Goal: Information Seeking & Learning: Compare options

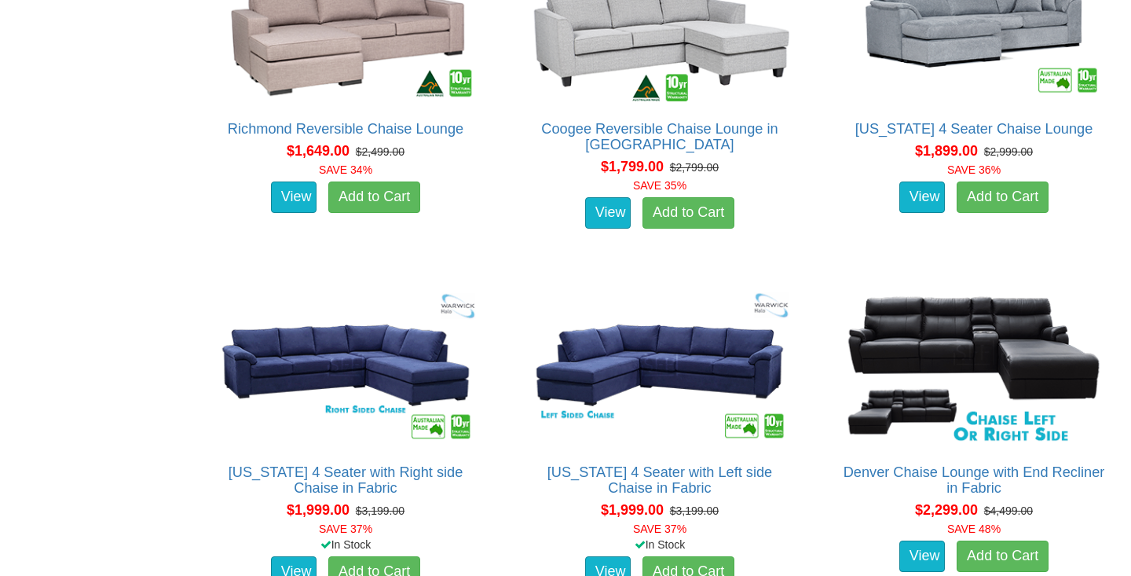
scroll to position [1467, 0]
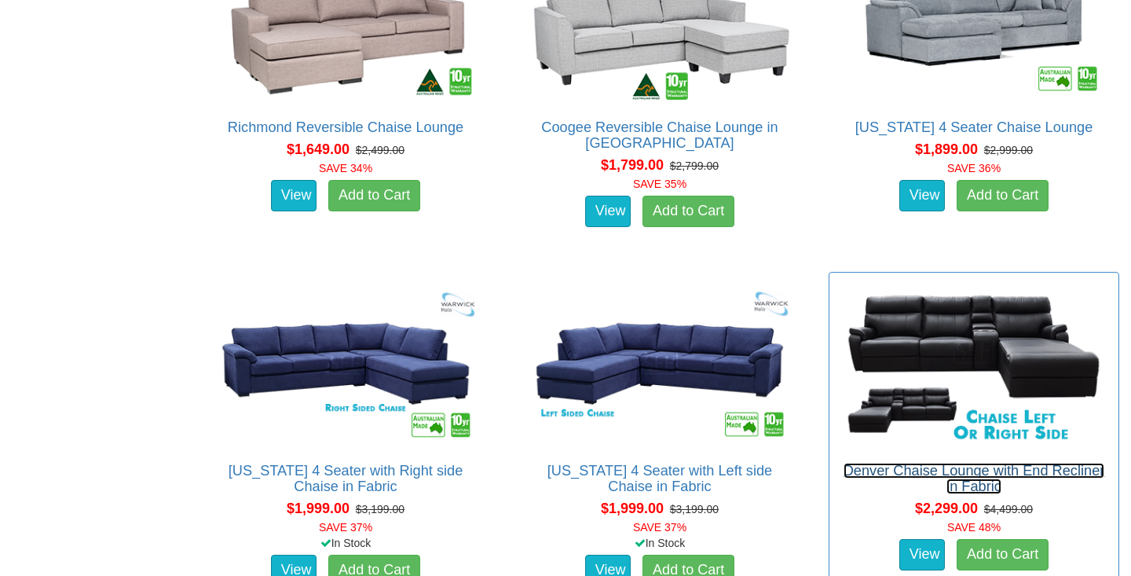
click at [996, 473] on link "Denver Chaise Lounge with End Recliner in Fabric" at bounding box center [973, 477] width 261 height 31
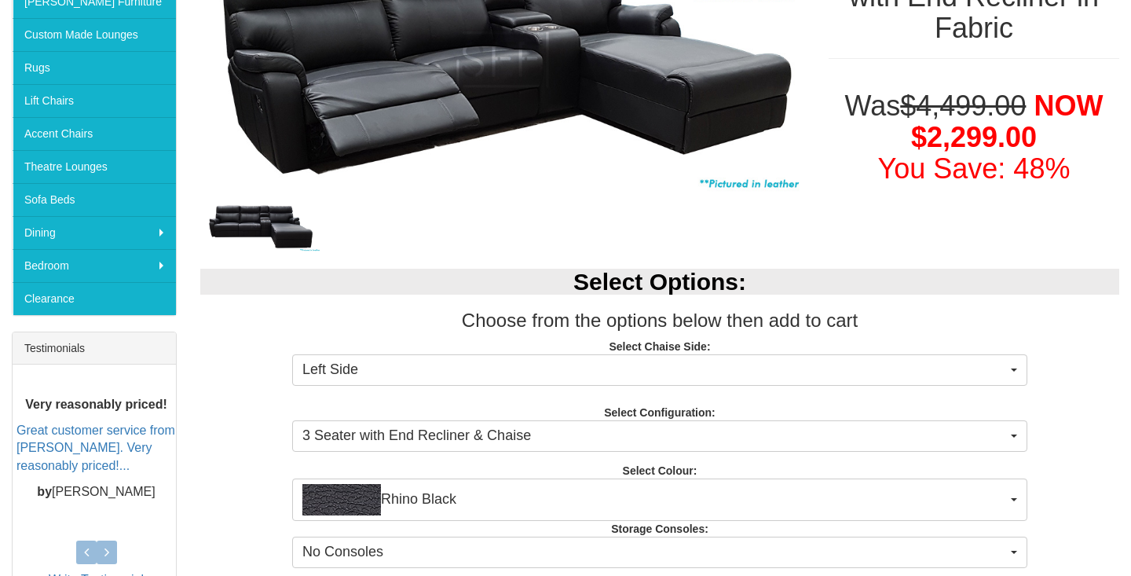
scroll to position [344, 0]
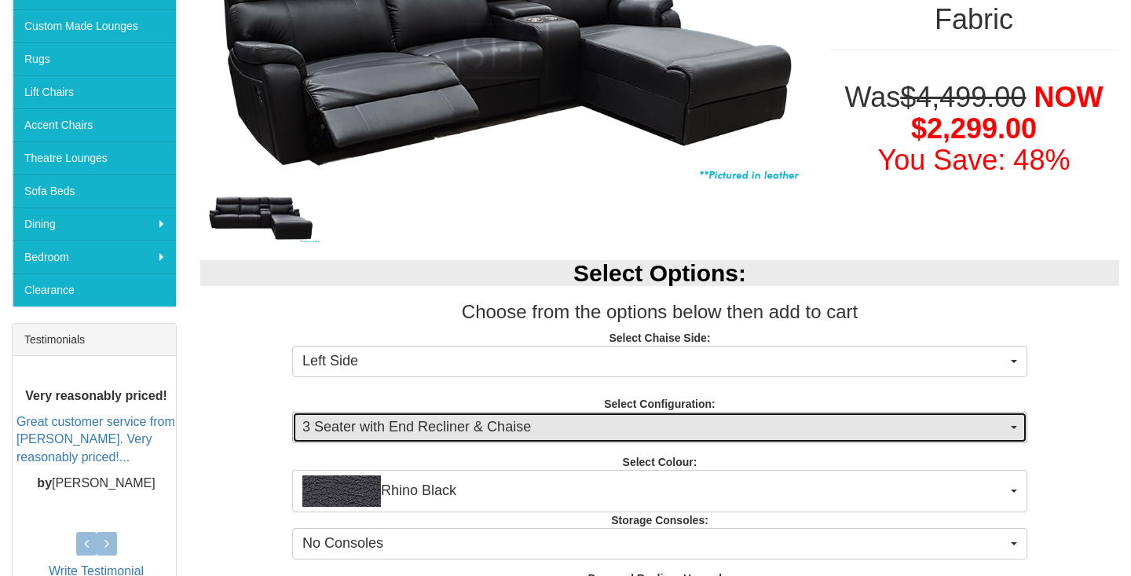
click at [433, 427] on span "3 Seater with End Recliner & Chaise" at bounding box center [654, 427] width 704 height 20
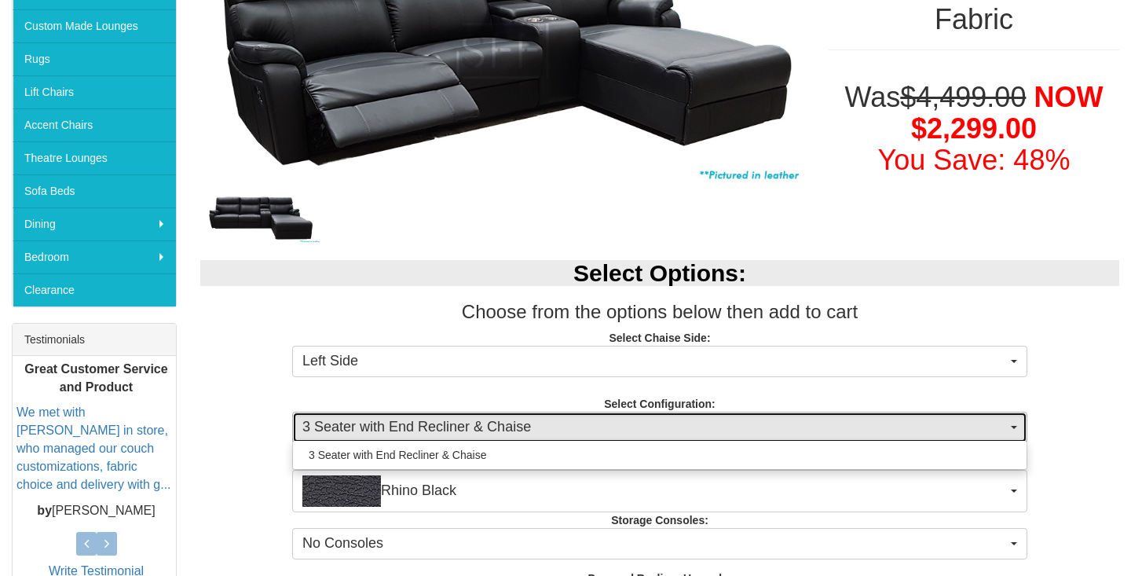
click at [434, 427] on span "3 Seater with End Recliner & Chaise" at bounding box center [654, 427] width 704 height 20
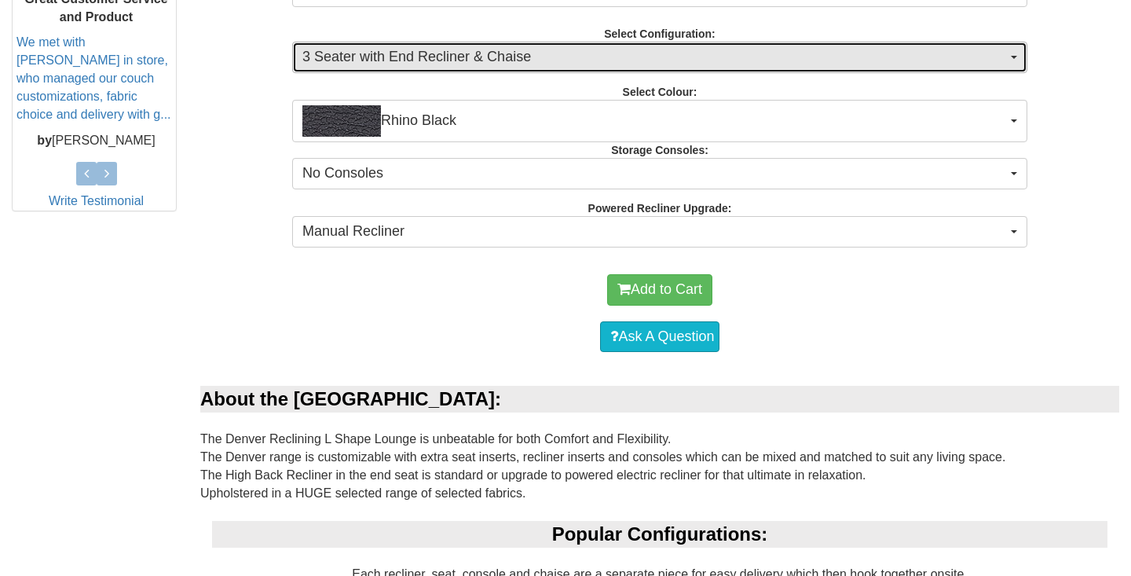
scroll to position [715, 0]
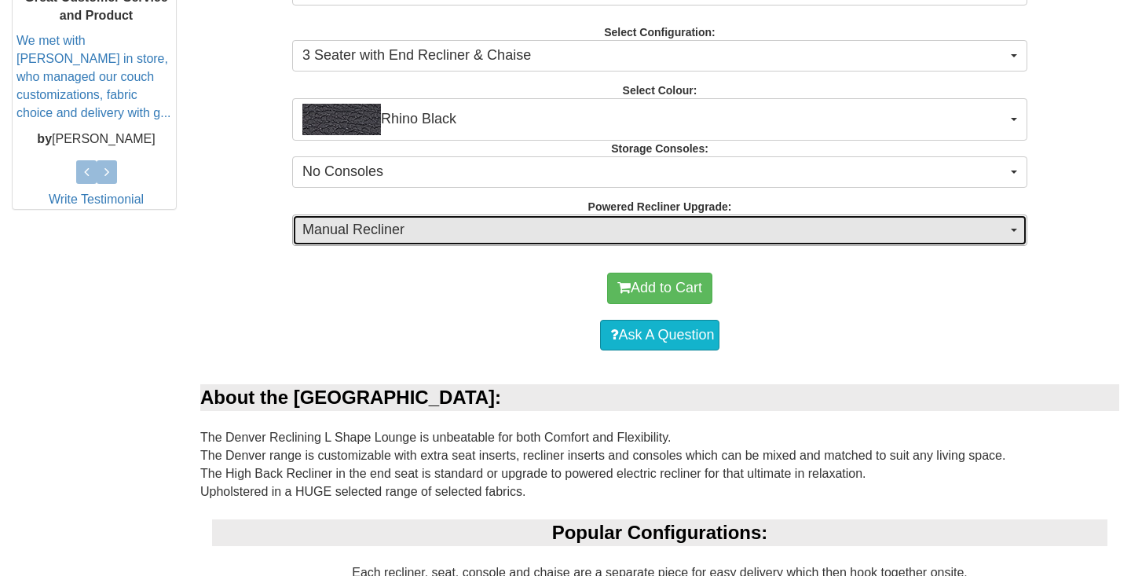
click at [470, 236] on span "Manual Recliner" at bounding box center [654, 230] width 704 height 20
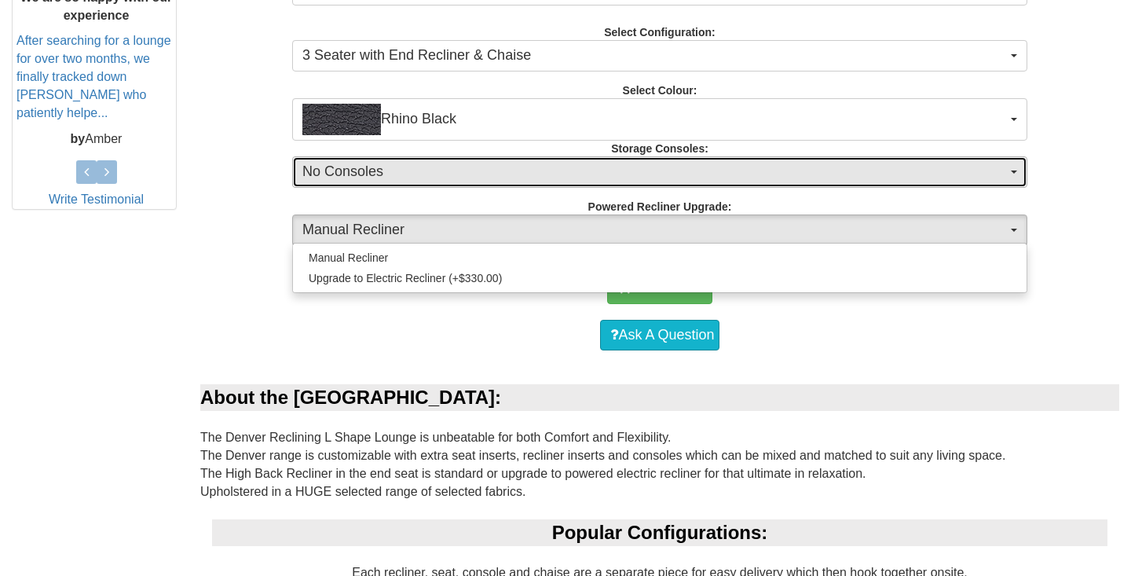
click at [455, 172] on span "No Consoles" at bounding box center [654, 172] width 704 height 20
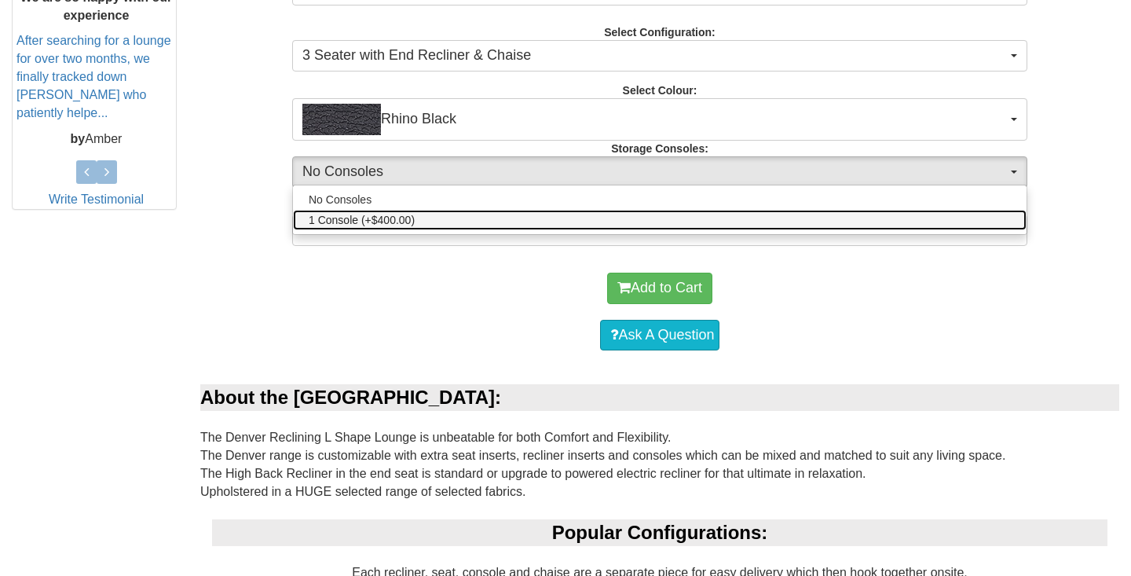
click at [456, 224] on link "1 Console (+$400.00)" at bounding box center [659, 220] width 733 height 20
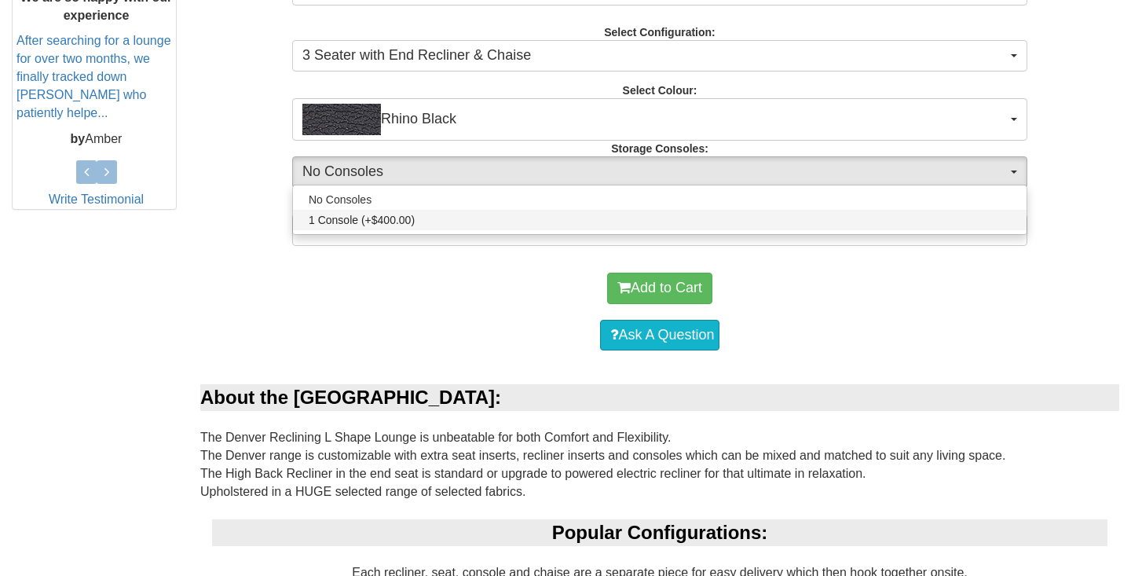
select select "1475"
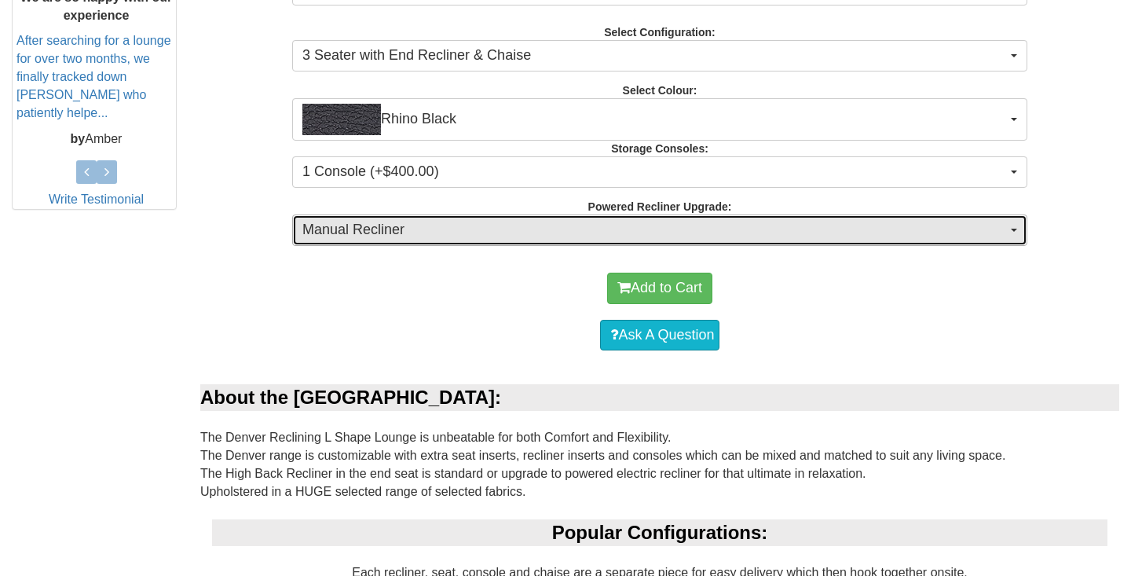
click at [456, 224] on span "Manual Recliner" at bounding box center [654, 230] width 704 height 20
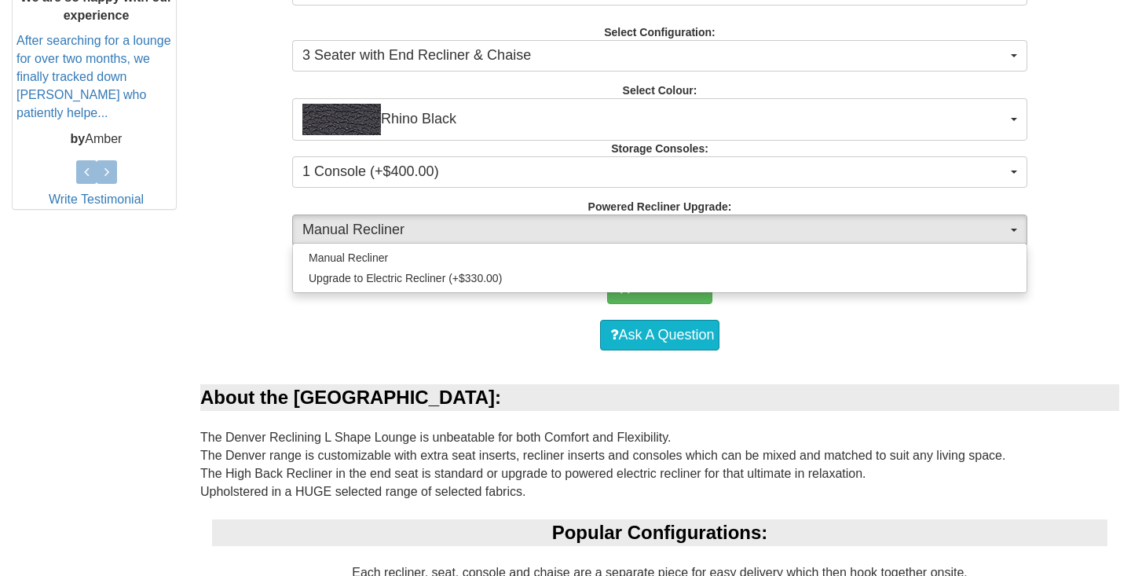
click at [466, 342] on div "Ask A Question" at bounding box center [659, 335] width 903 height 47
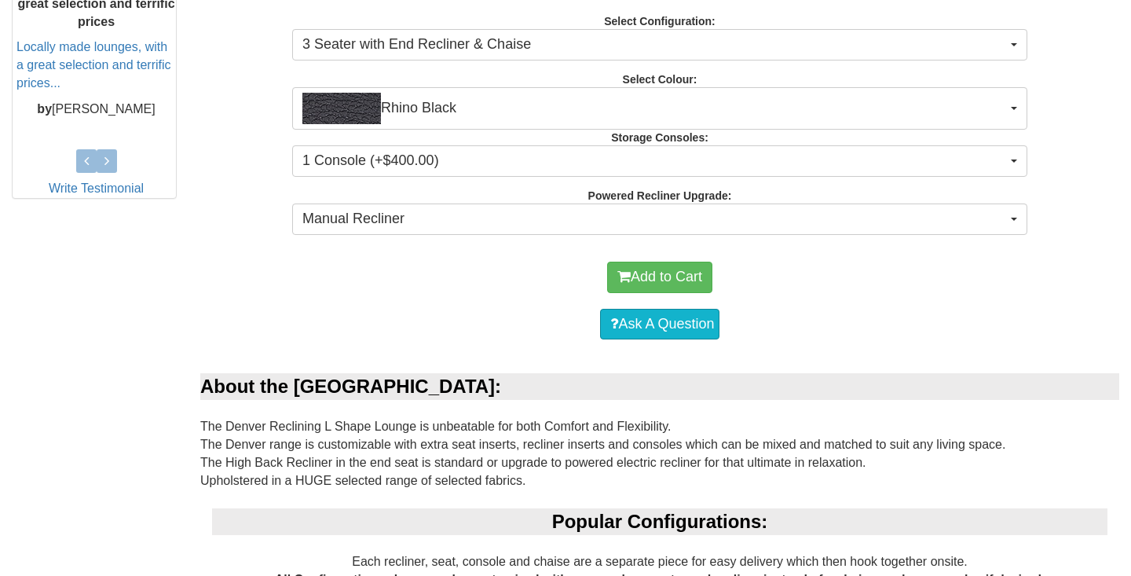
scroll to position [0, 0]
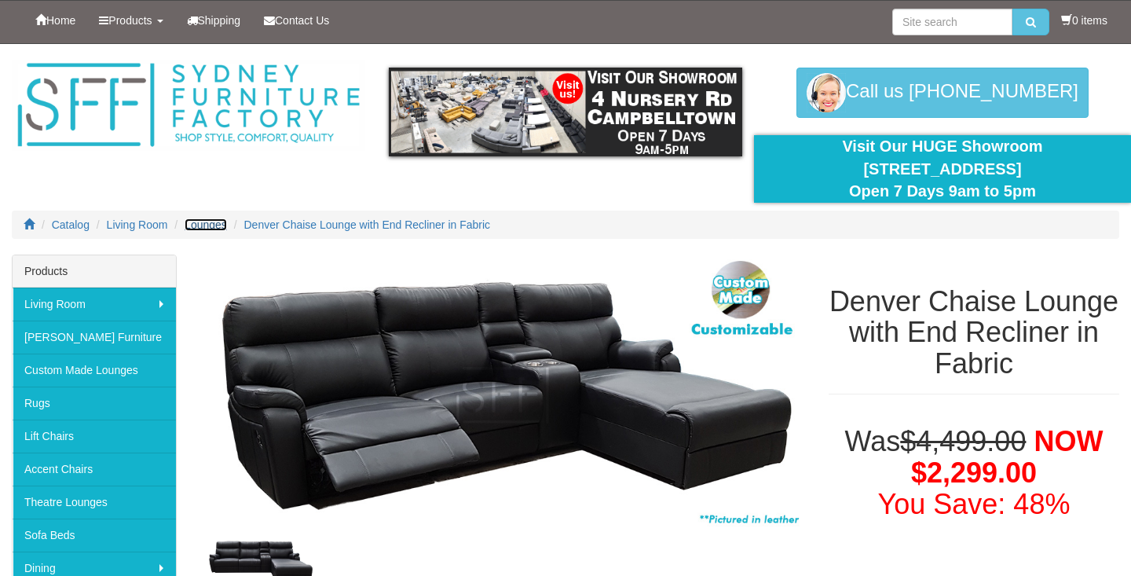
click at [214, 221] on span "Lounges" at bounding box center [206, 224] width 42 height 13
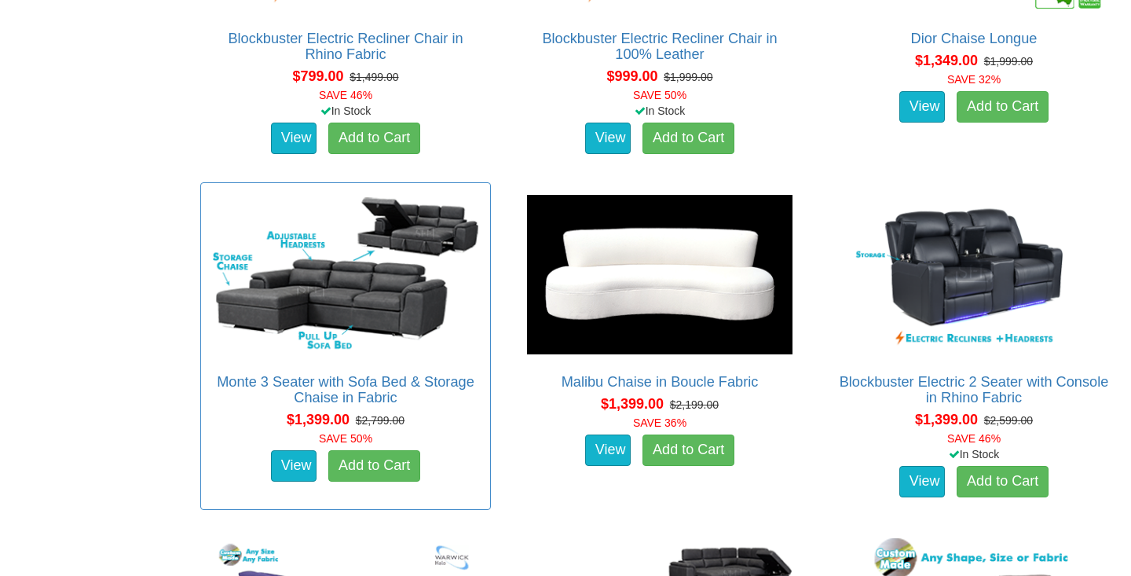
scroll to position [1060, 0]
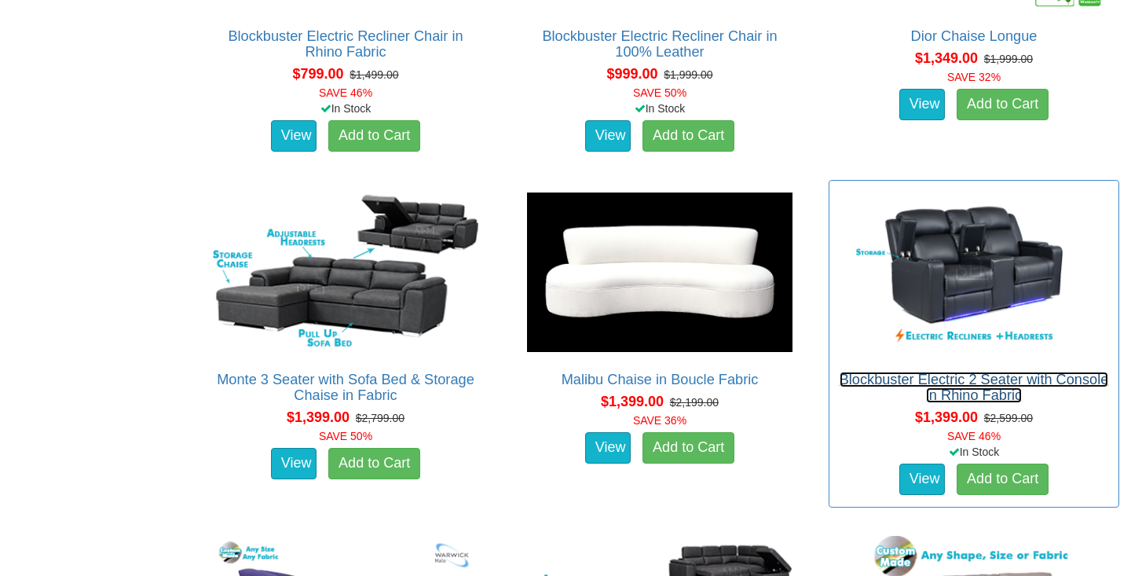
click at [1018, 400] on link "Blockbuster Electric 2 Seater with Console in Rhino Fabric" at bounding box center [973, 386] width 269 height 31
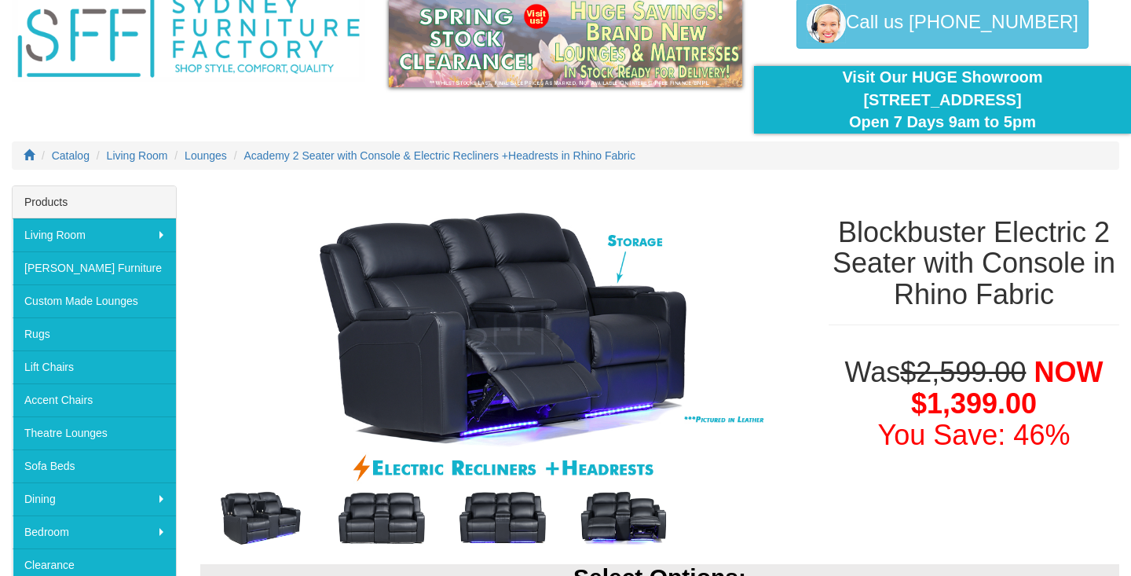
scroll to position [79, 0]
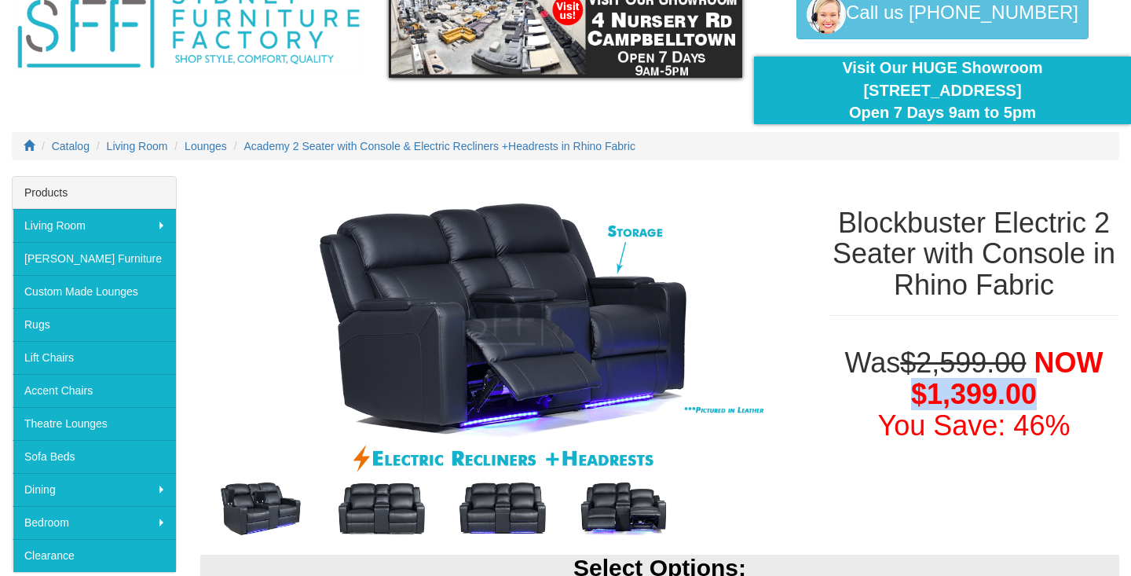
drag, startPoint x: 912, startPoint y: 390, endPoint x: 1047, endPoint y: 390, distance: 134.3
click at [1047, 390] on h1 "Was $2,599.00 NOW $1,399.00 You Save: 46%" at bounding box center [973, 393] width 291 height 93
click at [380, 491] on img at bounding box center [381, 508] width 121 height 60
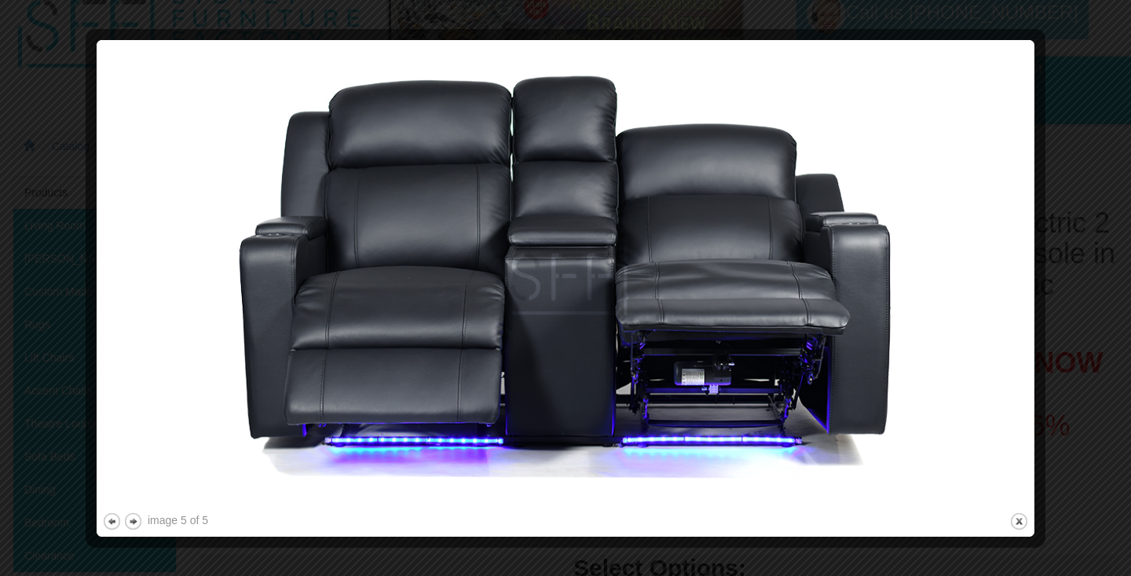
click at [1062, 247] on div at bounding box center [565, 288] width 1131 height 576
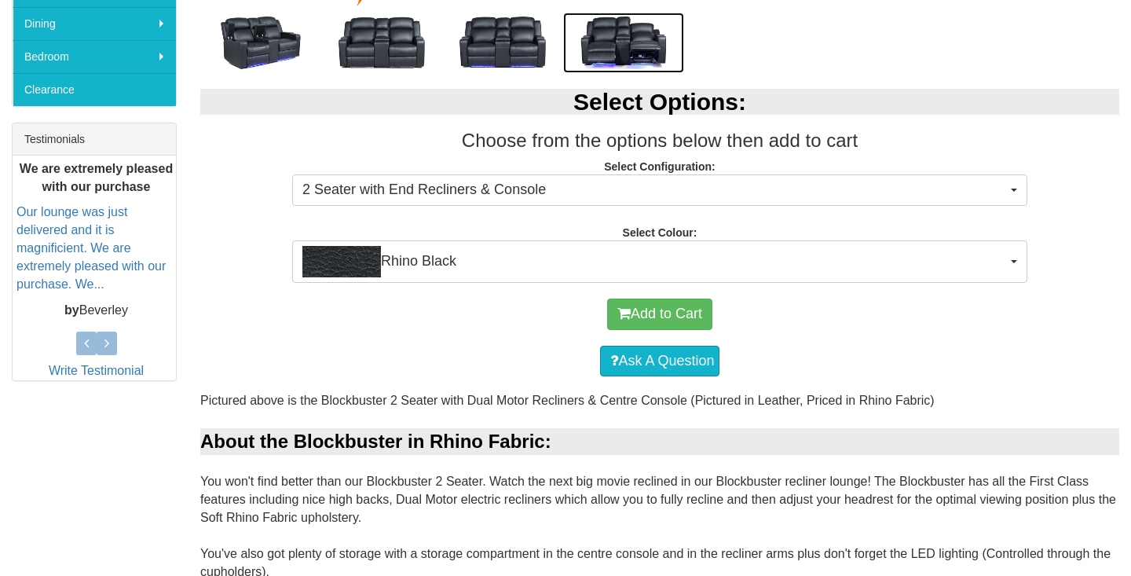
scroll to position [548, 0]
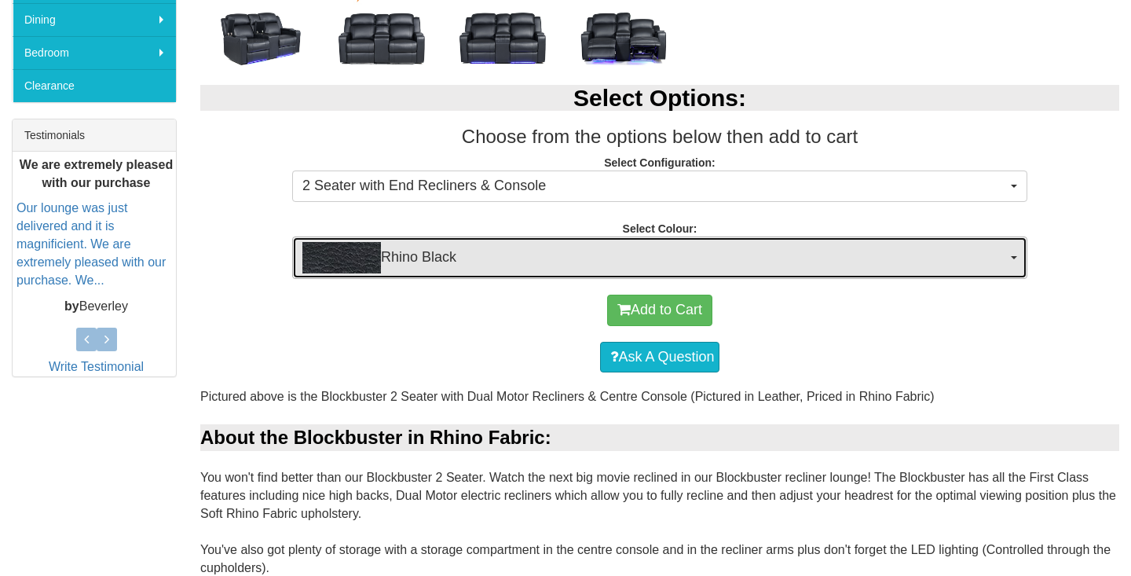
click at [631, 277] on button "Rhino Black" at bounding box center [659, 257] width 735 height 42
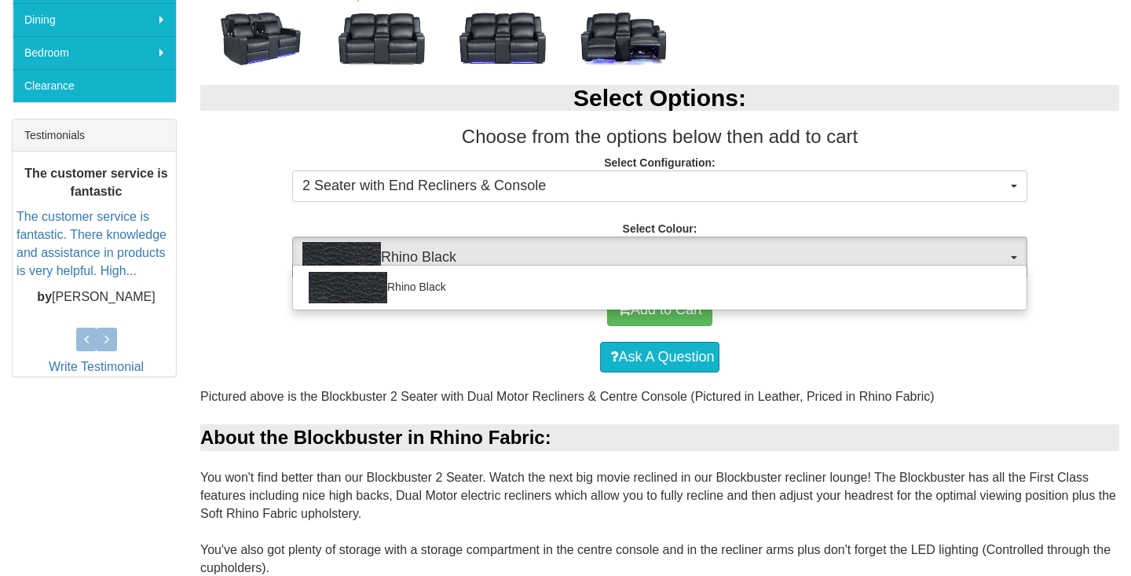
click at [627, 203] on div "Select Options: Choose from the options below then add to cart Select Configura…" at bounding box center [659, 174] width 942 height 210
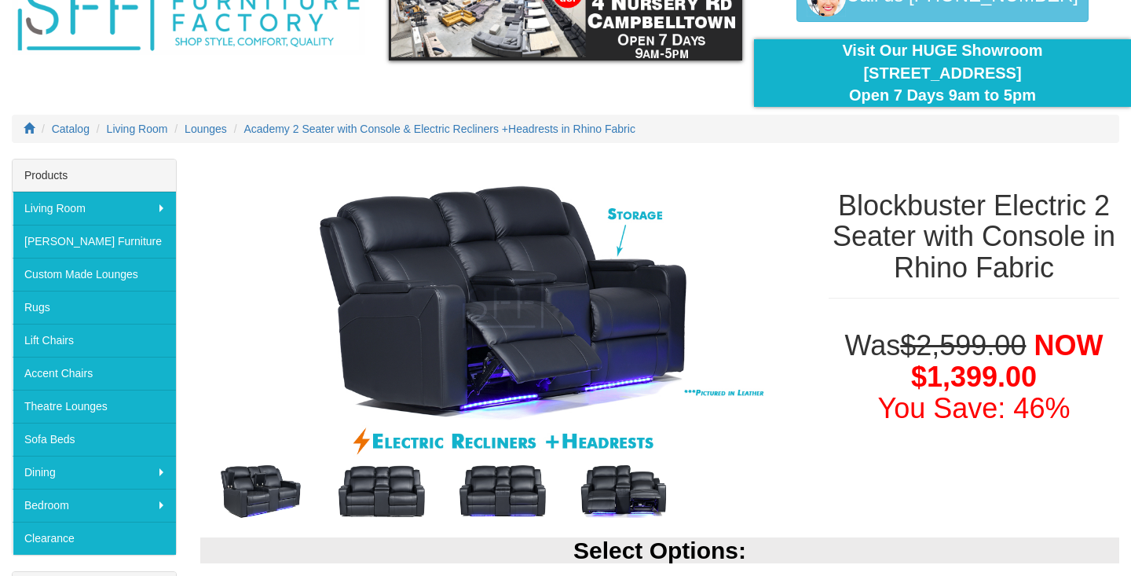
scroll to position [0, 0]
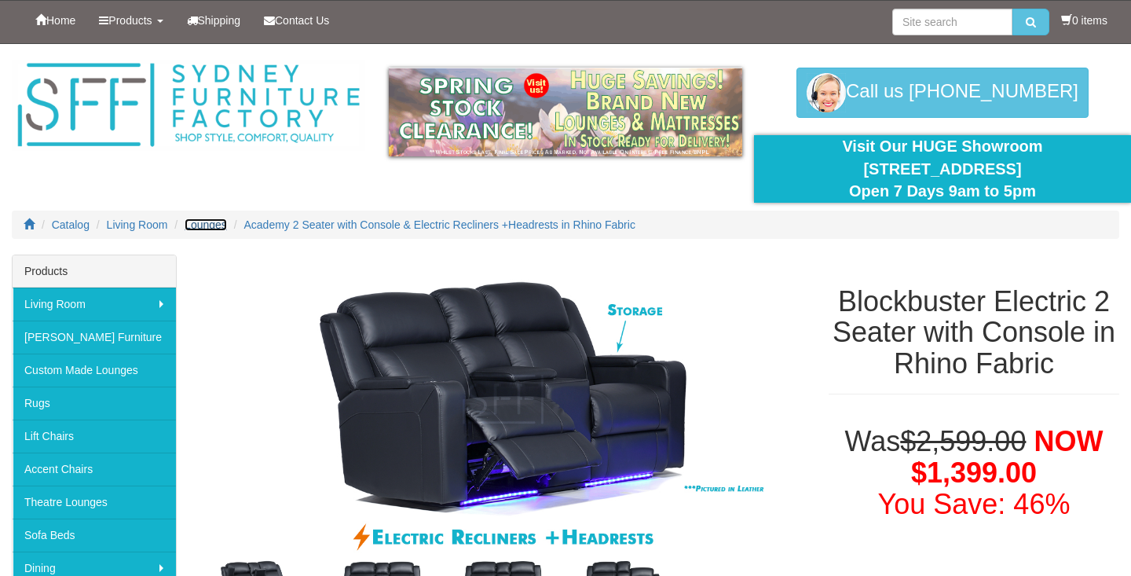
click at [223, 230] on span "Lounges" at bounding box center [206, 224] width 42 height 13
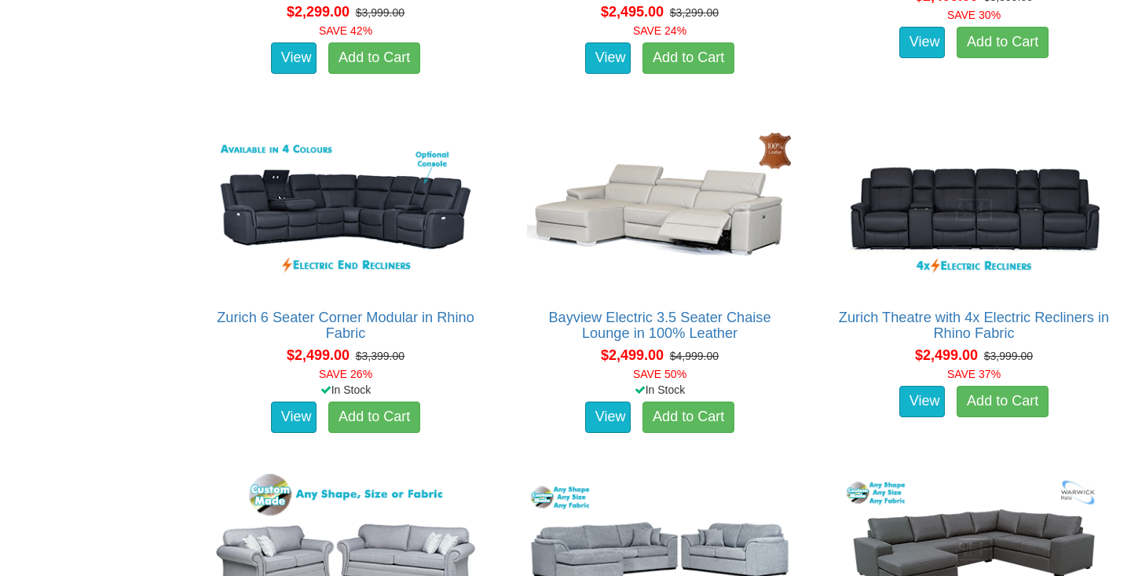
scroll to position [3518, 0]
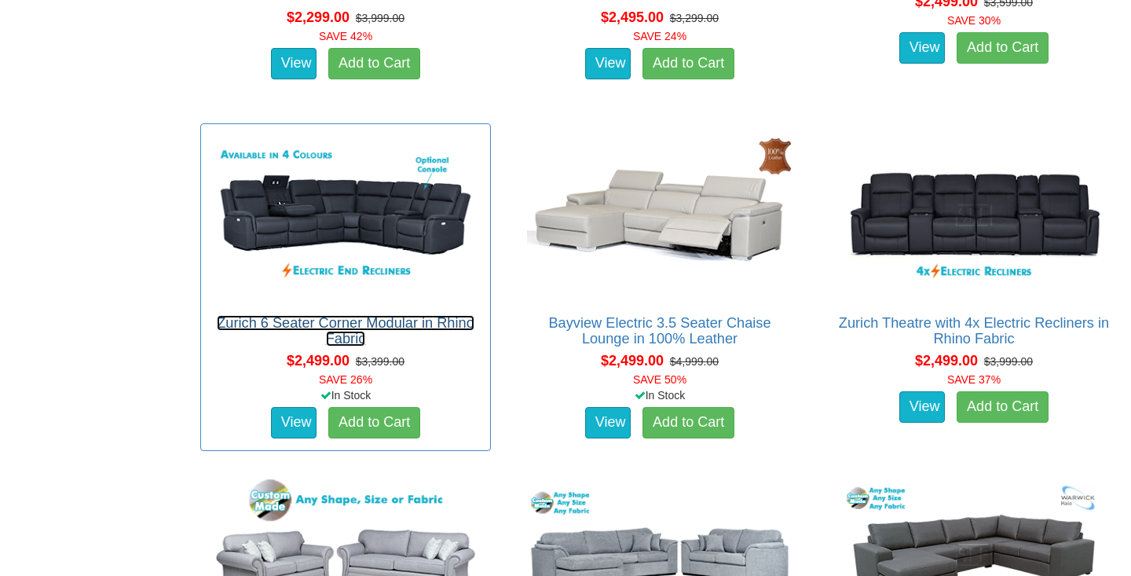
click at [350, 327] on link "Zurich 6 Seater Corner Modular in Rhino Fabric" at bounding box center [346, 330] width 258 height 31
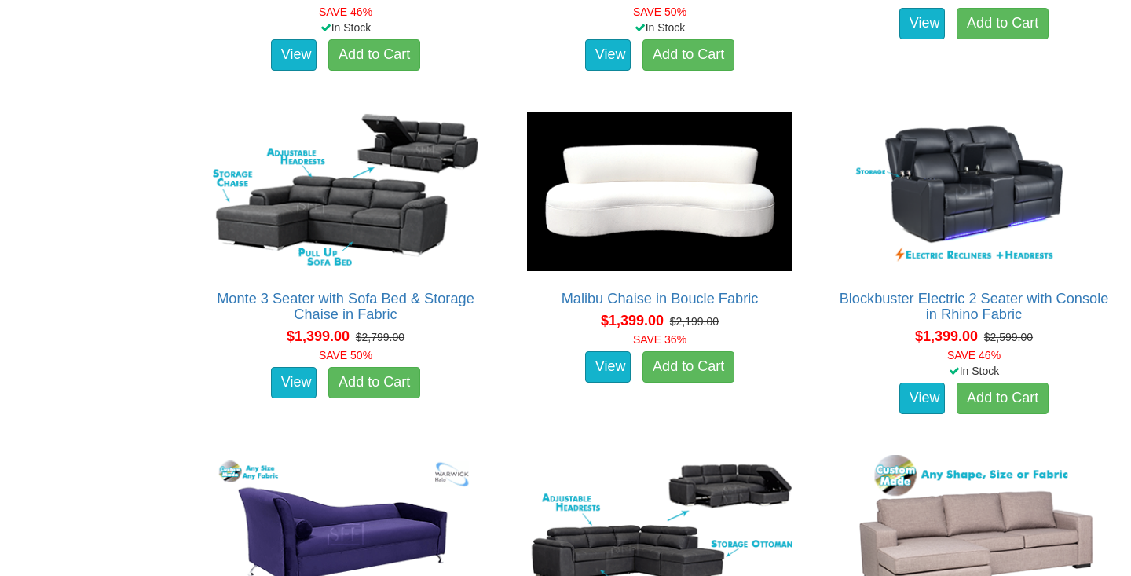
scroll to position [1140, 0]
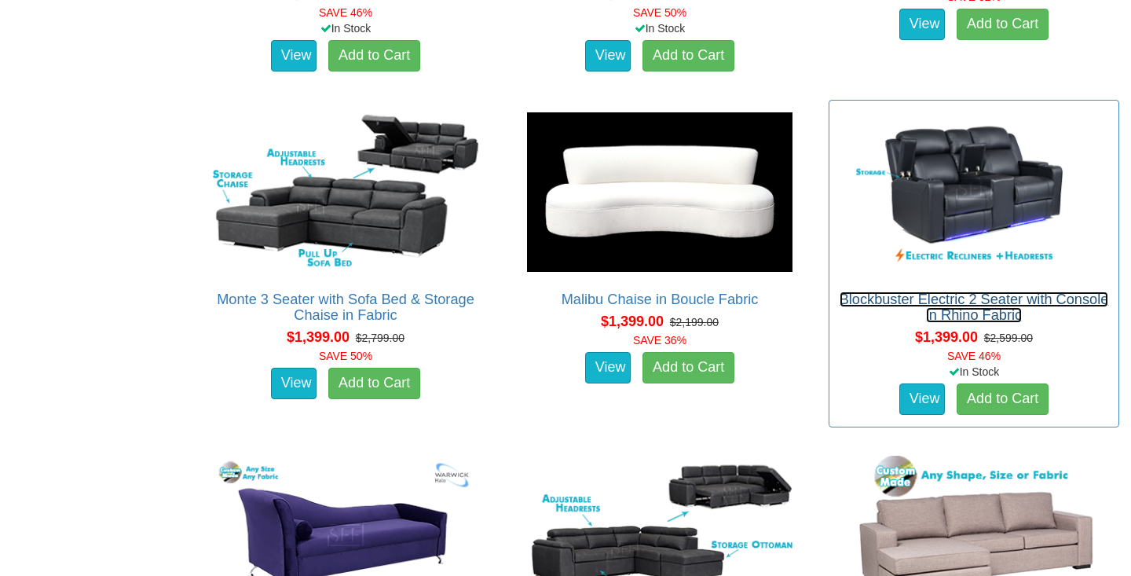
click at [997, 303] on link "Blockbuster Electric 2 Seater with Console in Rhino Fabric" at bounding box center [973, 306] width 269 height 31
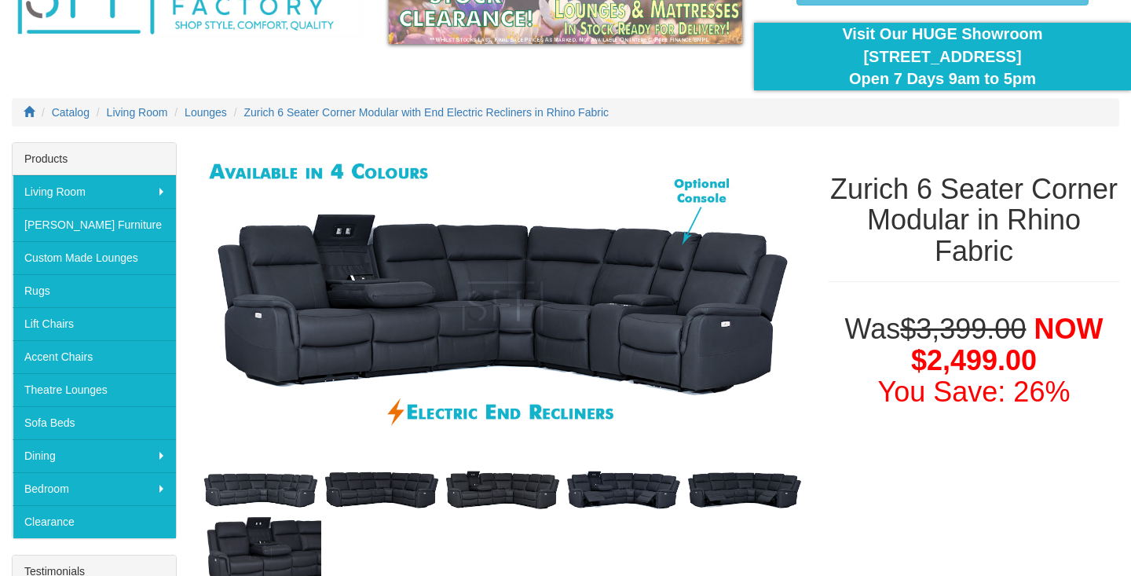
scroll to position [93, 0]
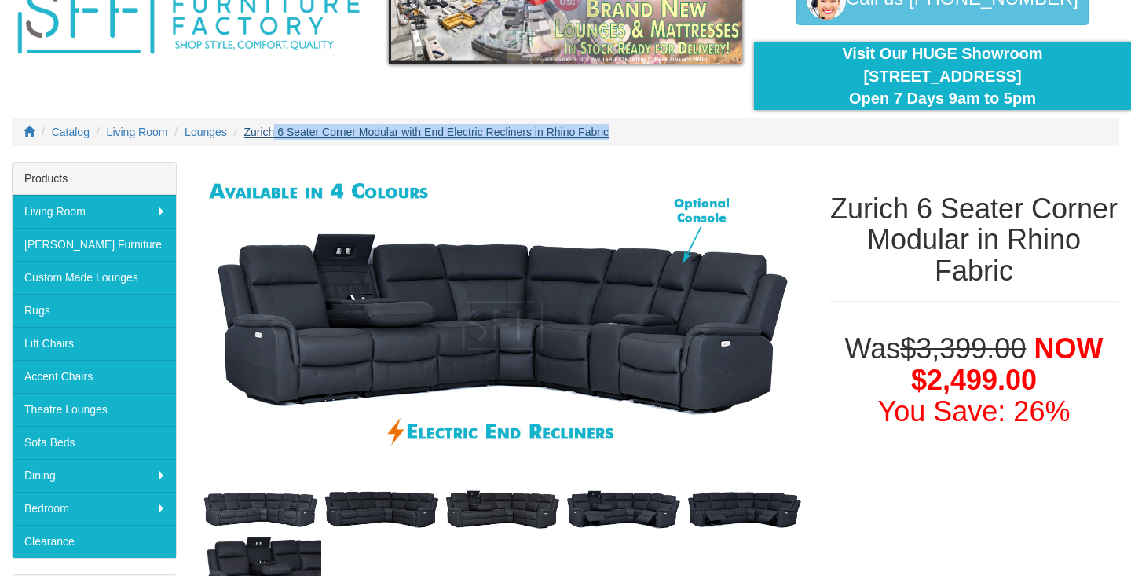
drag, startPoint x: 652, startPoint y: 130, endPoint x: 280, endPoint y: 130, distance: 371.4
click at [280, 130] on ol "Catalog Living Room Lounges Zurich 6 Seater Corner Modular with End Electric Re…" at bounding box center [565, 132] width 1107 height 28
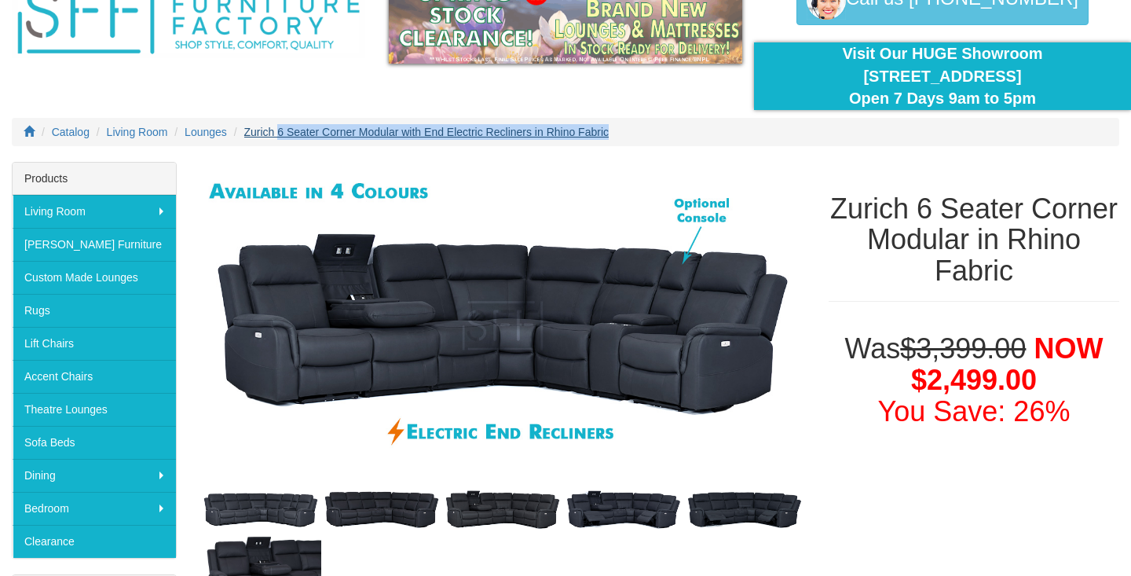
copy span "6 Seater Corner Modular with End Electric Recliners in Rhino Fabric"
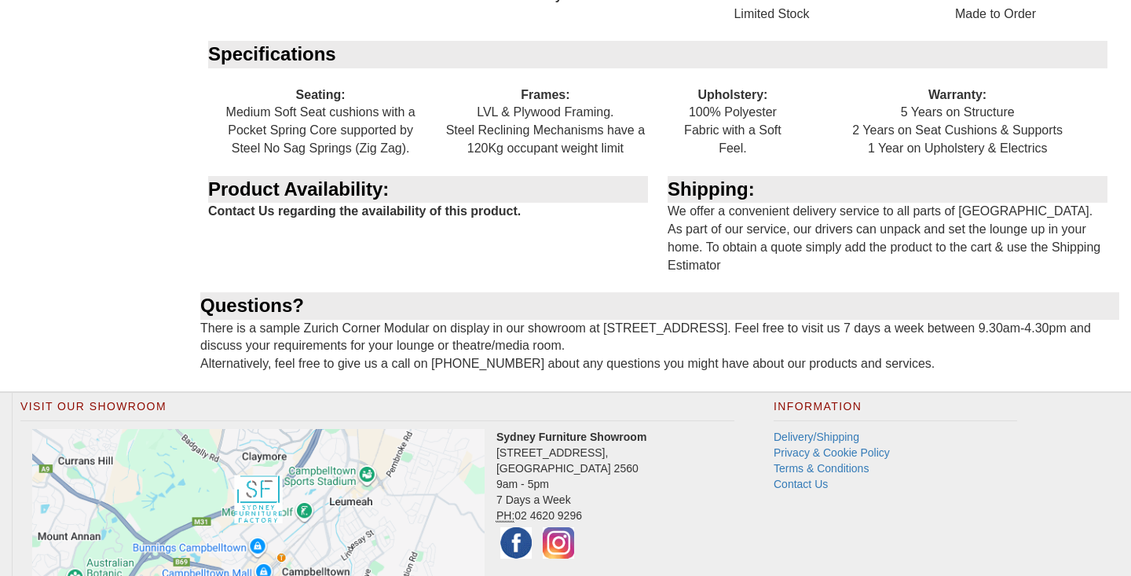
scroll to position [2438, 0]
